Goal: Transaction & Acquisition: Purchase product/service

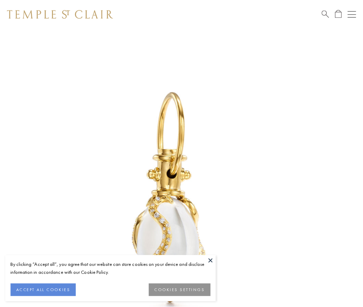
scroll to position [9, 0]
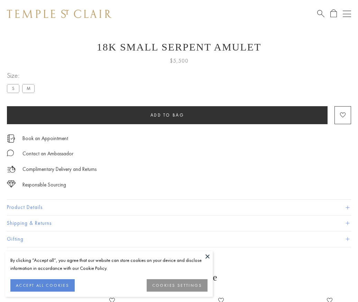
click at [167, 115] on span "Add to bag" at bounding box center [167, 115] width 34 height 6
